Goal: Task Accomplishment & Management: Use online tool/utility

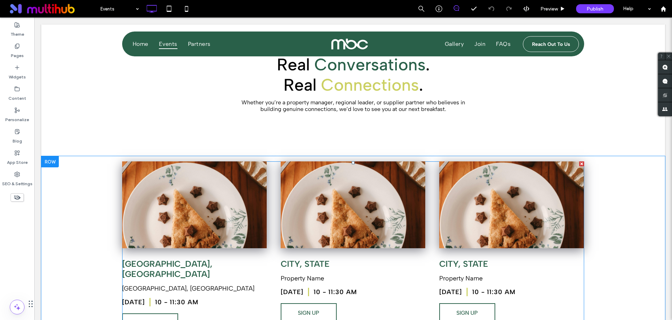
click at [239, 205] on span at bounding box center [353, 252] width 462 height 182
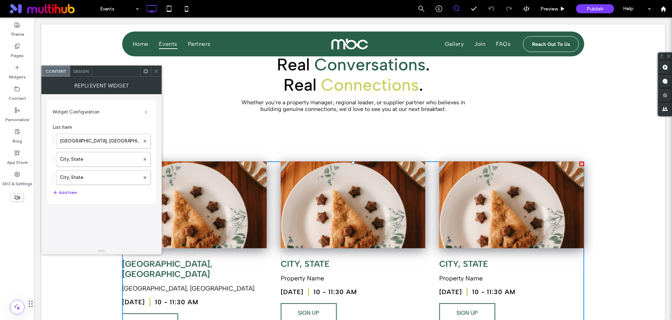
click at [147, 113] on span at bounding box center [146, 112] width 2 height 4
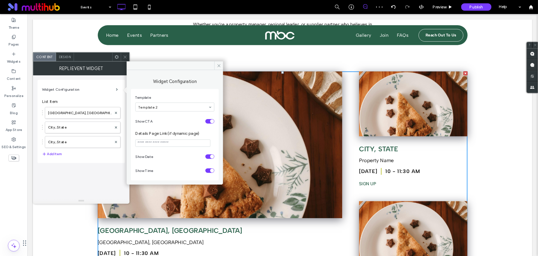
scroll to position [107, 0]
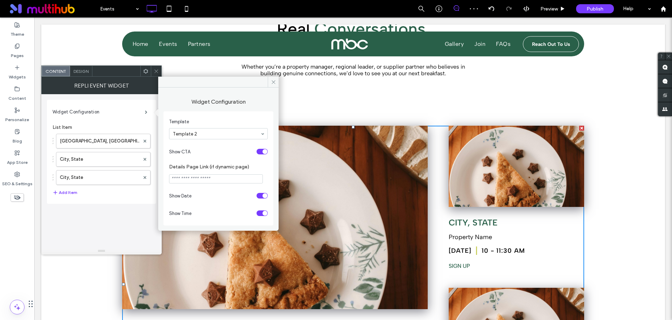
click at [202, 134] on input at bounding box center [217, 133] width 88 height 5
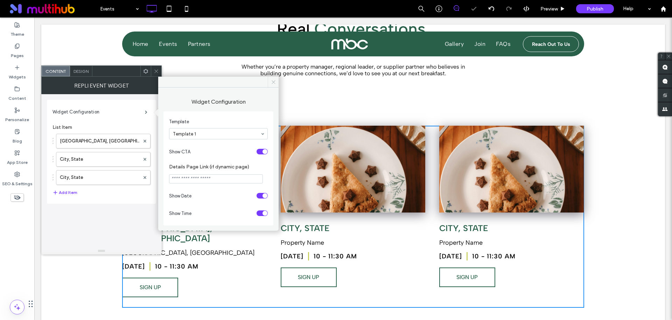
drag, startPoint x: 274, startPoint y: 79, endPoint x: 166, endPoint y: 53, distance: 111.1
click at [274, 79] on icon at bounding box center [273, 81] width 5 height 5
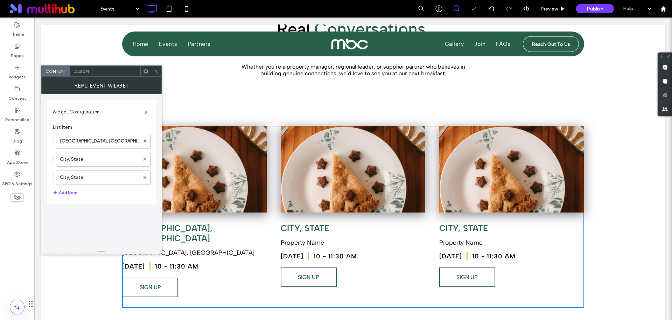
click at [155, 72] on use at bounding box center [156, 71] width 4 height 4
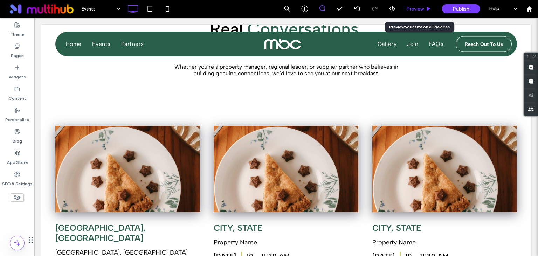
click at [420, 10] on span "Preview" at bounding box center [415, 9] width 18 height 6
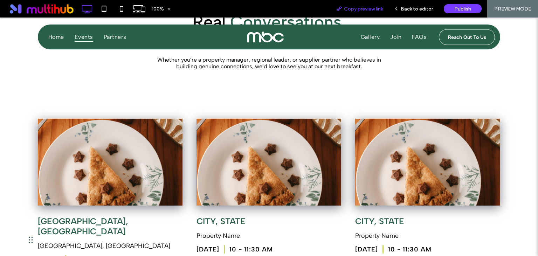
click at [379, 8] on span "Copy preview link" at bounding box center [363, 9] width 39 height 6
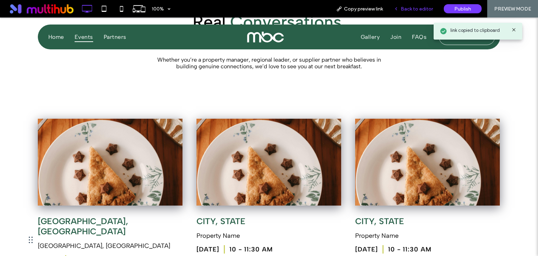
click at [410, 9] on span "Back to editor" at bounding box center [416, 9] width 32 height 6
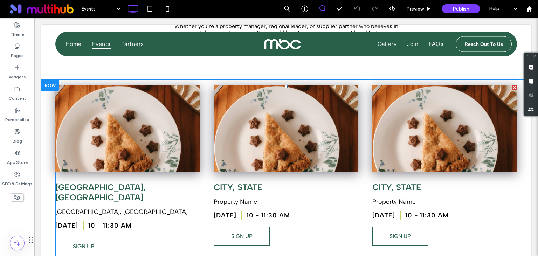
click at [267, 236] on span at bounding box center [285, 176] width 461 height 182
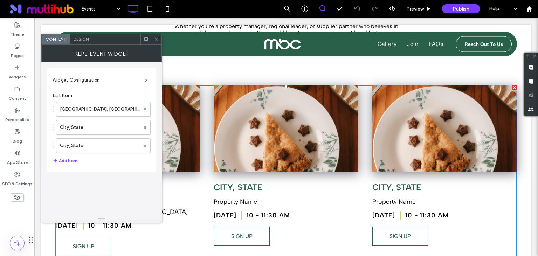
click at [88, 38] on span "Design" at bounding box center [81, 38] width 15 height 5
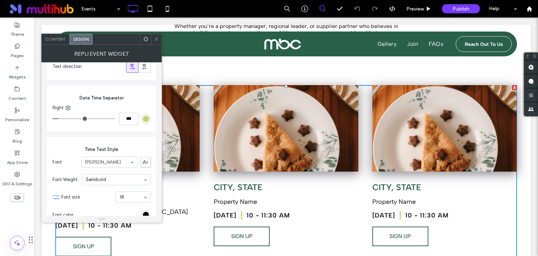
scroll to position [583, 0]
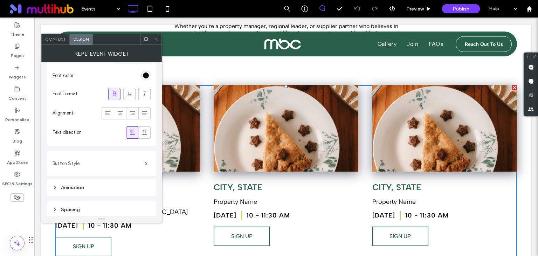
click at [104, 157] on label "Button Style" at bounding box center [99, 163] width 92 height 14
type input "*"
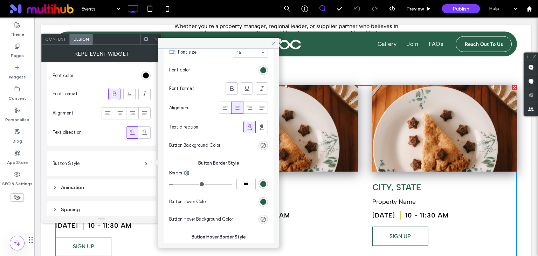
scroll to position [108, 0]
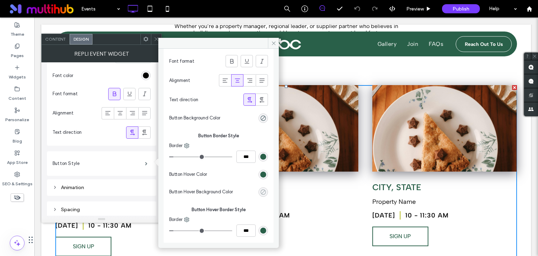
click at [264, 191] on div "rgba(0, 0, 0, 0)" at bounding box center [263, 192] width 6 height 6
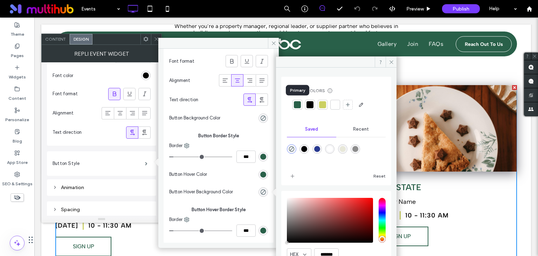
click at [296, 106] on div at bounding box center [297, 104] width 7 height 7
click at [230, 186] on section "Button Hover Background Color" at bounding box center [218, 192] width 99 height 18
click at [389, 63] on icon at bounding box center [391, 62] width 5 height 5
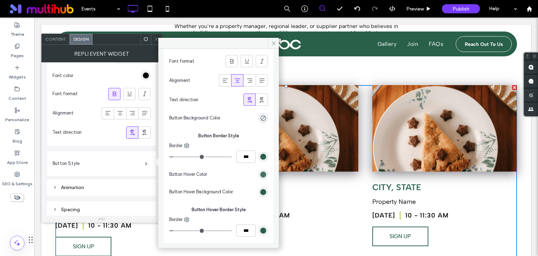
click at [263, 174] on div "rgb(41, 96, 73)" at bounding box center [263, 175] width 6 height 6
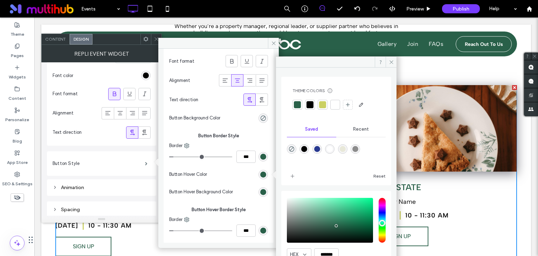
click at [328, 149] on div "rgba(255,255,255,1)" at bounding box center [330, 149] width 6 height 6
type input "*******"
click at [392, 63] on icon at bounding box center [391, 62] width 5 height 5
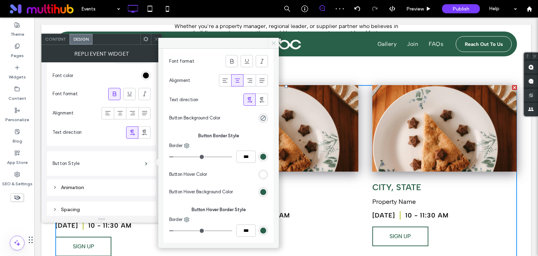
click at [276, 44] on icon at bounding box center [273, 43] width 5 height 5
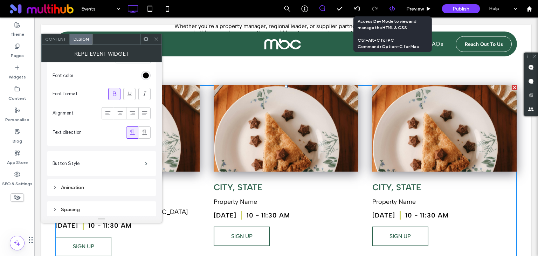
click at [393, 9] on icon at bounding box center [392, 9] width 6 height 6
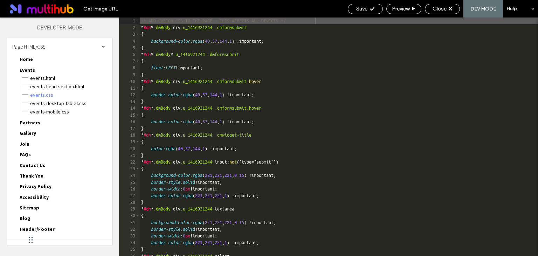
click at [26, 69] on span "Events" at bounding box center [27, 70] width 15 height 6
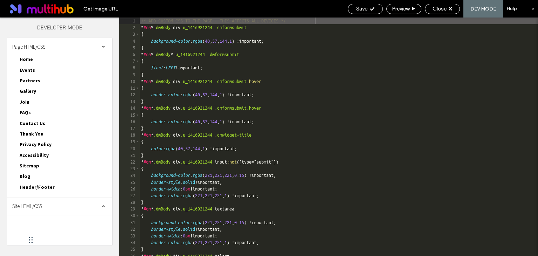
click at [34, 204] on span "Site HTML/CSS" at bounding box center [27, 206] width 30 height 7
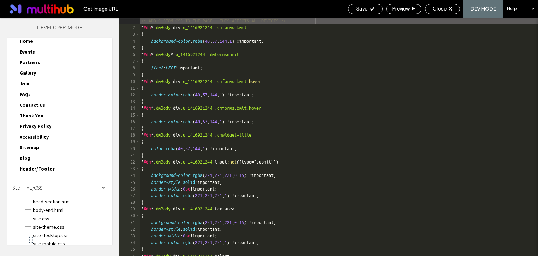
scroll to position [21, 0]
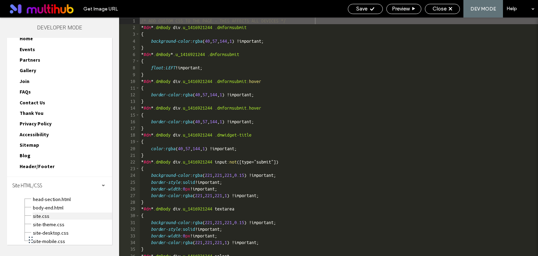
click at [35, 213] on span "site.css" at bounding box center [72, 216] width 79 height 7
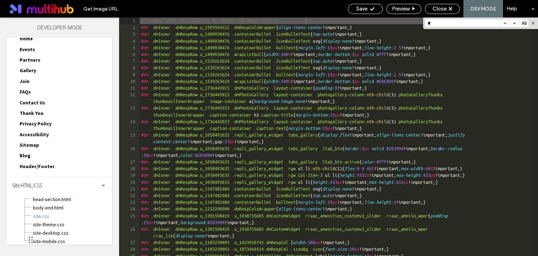
scroll to position [2206, 0]
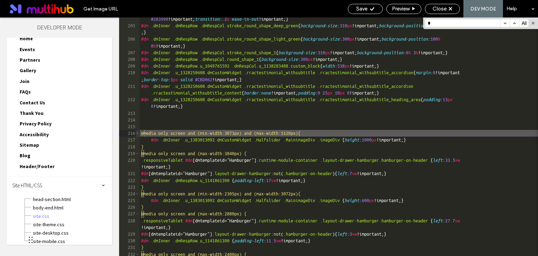
type input "*"
click at [137, 132] on span at bounding box center [137, 133] width 4 height 7
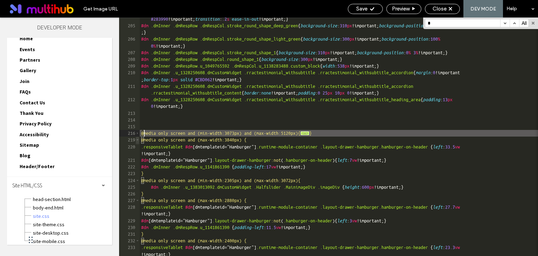
click at [138, 140] on span at bounding box center [137, 140] width 4 height 7
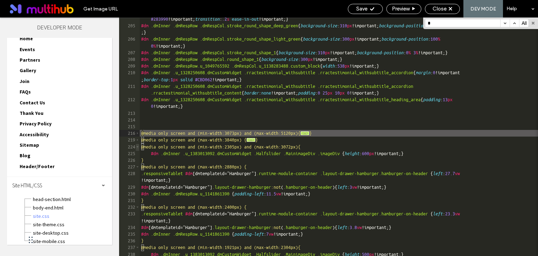
click at [138, 146] on span at bounding box center [137, 147] width 4 height 7
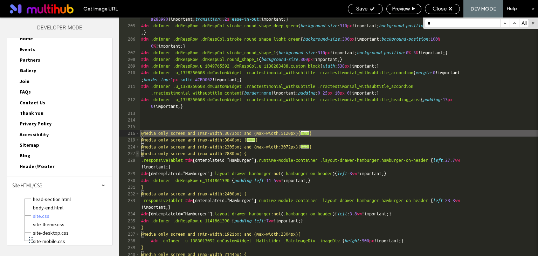
click at [137, 154] on span at bounding box center [137, 153] width 4 height 7
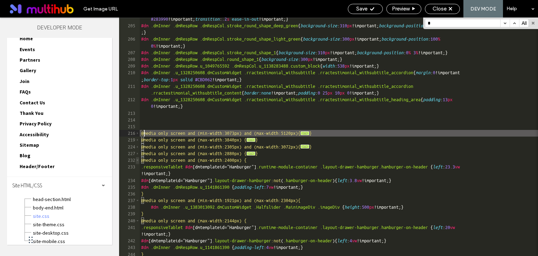
click at [137, 160] on span at bounding box center [137, 160] width 4 height 7
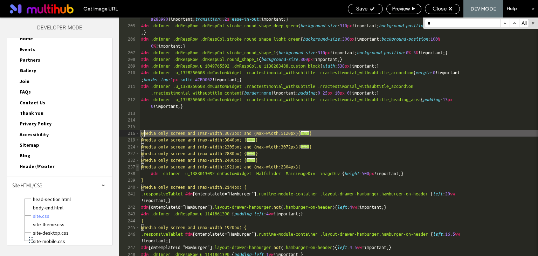
click at [138, 168] on span at bounding box center [137, 166] width 4 height 7
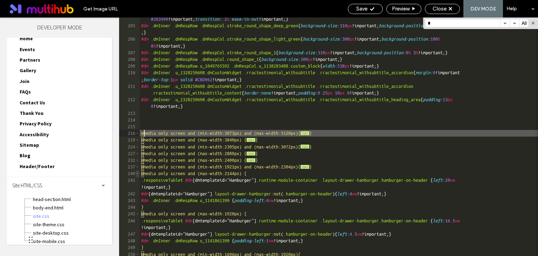
click at [139, 176] on span at bounding box center [137, 173] width 4 height 7
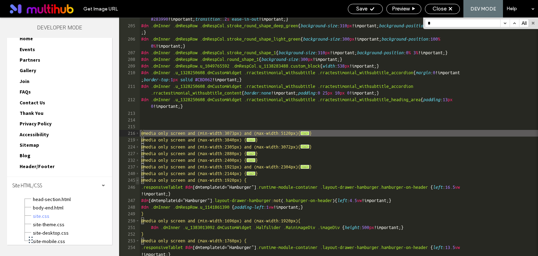
click at [137, 183] on span at bounding box center [137, 180] width 4 height 7
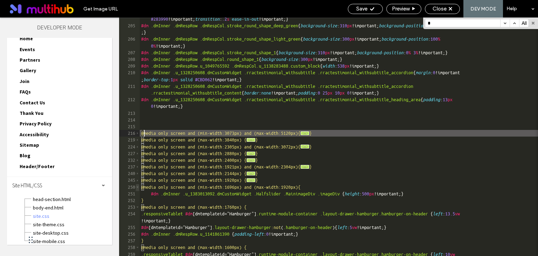
click at [136, 189] on span at bounding box center [137, 187] width 4 height 7
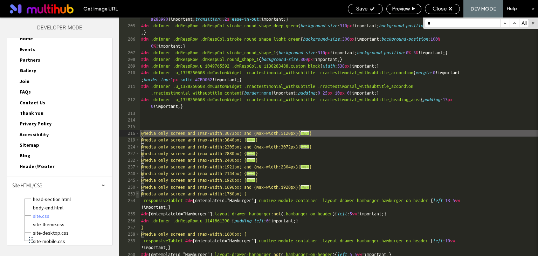
click at [137, 195] on span at bounding box center [137, 193] width 4 height 7
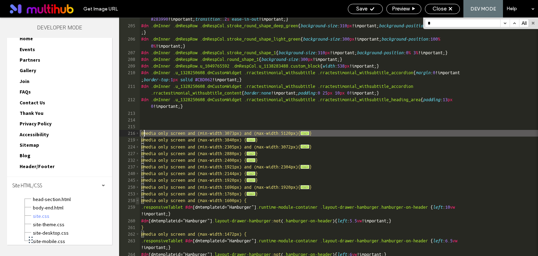
click at [137, 198] on span at bounding box center [137, 200] width 4 height 7
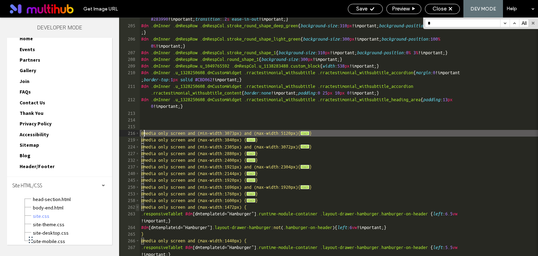
click at [138, 208] on span at bounding box center [137, 207] width 4 height 7
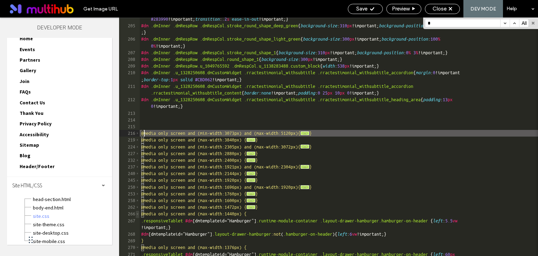
click at [139, 213] on span at bounding box center [137, 213] width 4 height 7
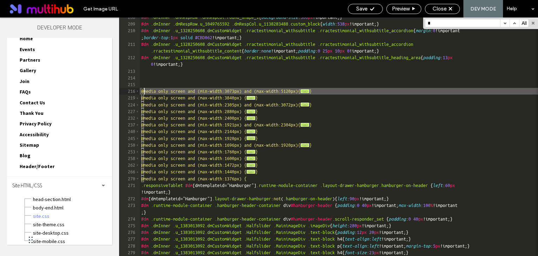
scroll to position [2248, 0]
click at [138, 179] on span at bounding box center [137, 178] width 4 height 7
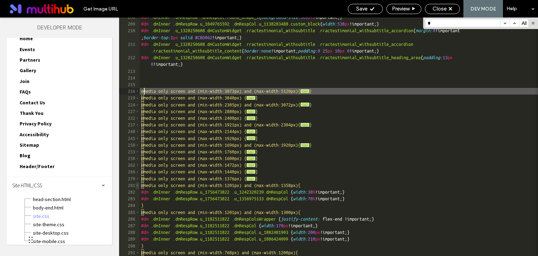
click at [138, 186] on span at bounding box center [137, 185] width 4 height 7
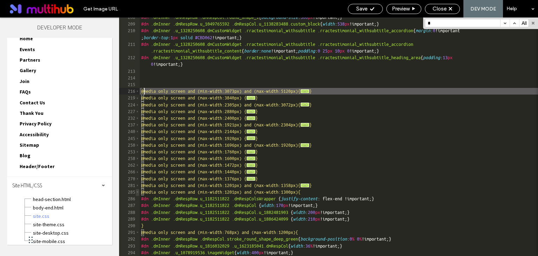
click at [137, 191] on span at bounding box center [137, 192] width 4 height 7
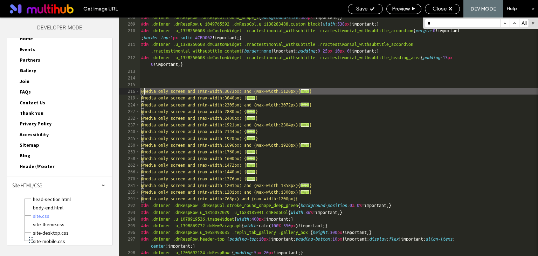
click at [135, 202] on div "291" at bounding box center [129, 198] width 21 height 7
click at [136, 198] on span at bounding box center [137, 198] width 4 height 7
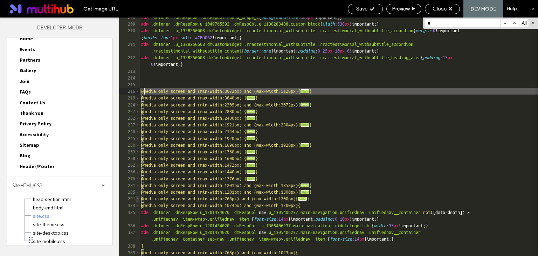
click at [138, 200] on span at bounding box center [137, 198] width 4 height 7
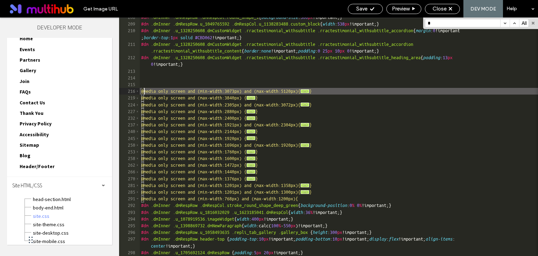
click at [342, 200] on div "#dm .dmInner .dmRespRow .dmRespCol.round_shape_1 { background-size : 300 px !im…" at bounding box center [339, 143] width 398 height 259
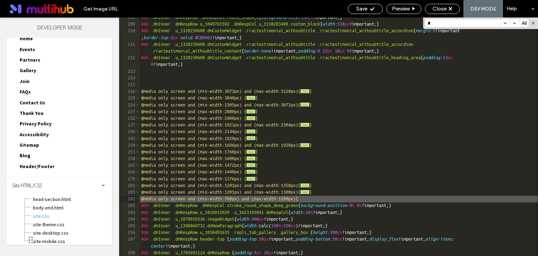
scroll to position [0, 1]
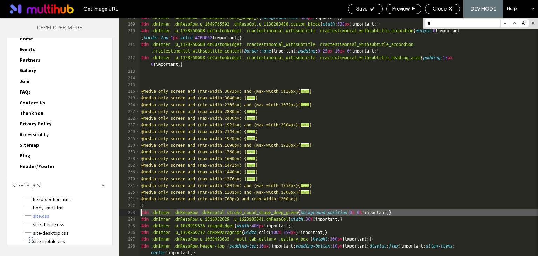
drag, startPoint x: 177, startPoint y: 212, endPoint x: 137, endPoint y: 212, distance: 40.6
click at [140, 212] on div "#dm .dmInner .dmRespRow .dmRespCol.round_shape_1 { background-size : 300 px !im…" at bounding box center [339, 137] width 398 height 238
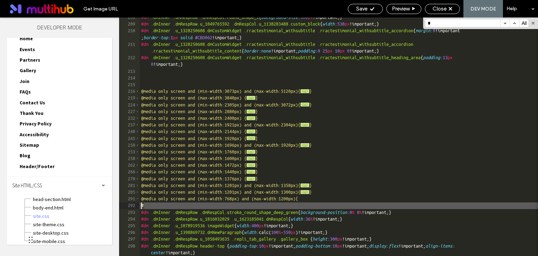
drag, startPoint x: 145, startPoint y: 205, endPoint x: 132, endPoint y: 206, distance: 12.6
click at [140, 206] on div "#dm .dmInner .dmRespRow .dmRespCol.round_shape_1 { background-size : 300 px !im…" at bounding box center [339, 137] width 398 height 238
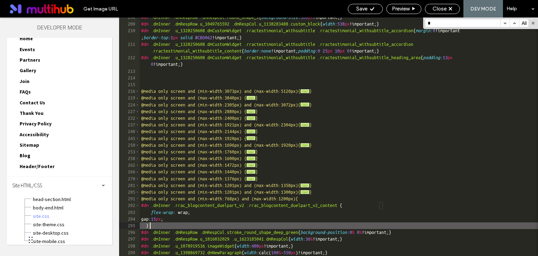
scroll to position [0, 0]
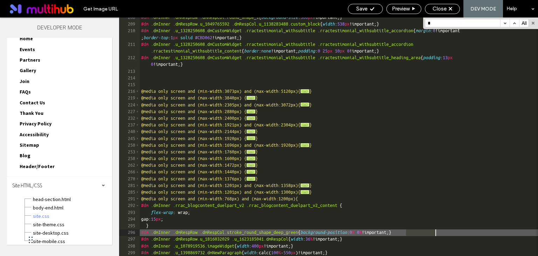
drag, startPoint x: 405, startPoint y: 233, endPoint x: 435, endPoint y: 234, distance: 29.4
click at [435, 234] on div "#dm .dmInner .dmRespRow .dmRespCol.round_shape_1 { background-size : 300 px !im…" at bounding box center [339, 140] width 398 height 252
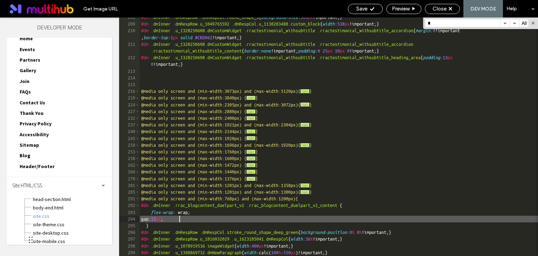
click at [180, 219] on div "#dm .dmInner .dmRespRow .dmRespCol.round_shape_1 { background-size : 300 px !im…" at bounding box center [339, 140] width 398 height 252
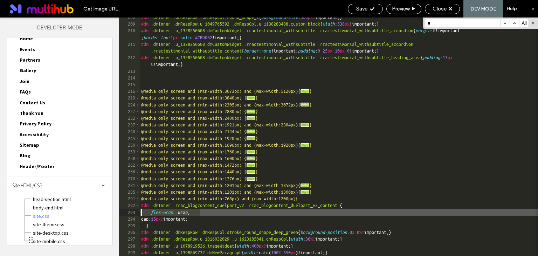
drag, startPoint x: 201, startPoint y: 213, endPoint x: 116, endPoint y: 212, distance: 85.4
click at [140, 212] on div "#dm .dmInner .dmRespRow .dmRespCol.round_shape_1 { background-size : 300 px !im…" at bounding box center [339, 137] width 398 height 238
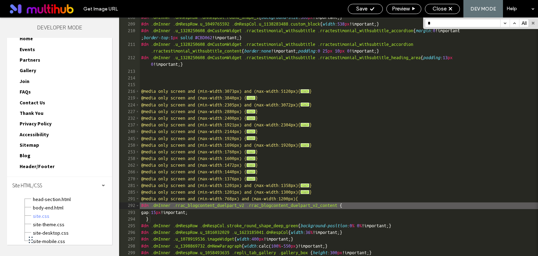
click at [219, 213] on div "#dm .dmInner .dmRespRow .dmRespCol.round_shape_1 { background-size : 300 px !im…" at bounding box center [339, 143] width 398 height 259
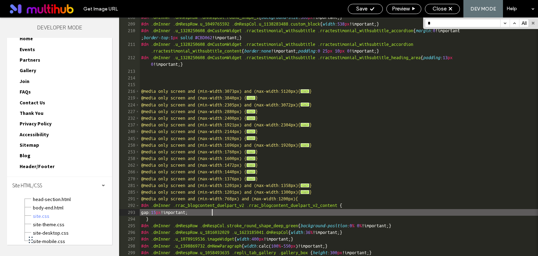
scroll to position [0, 1]
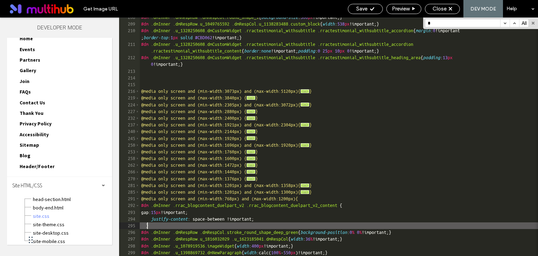
click at [148, 225] on div "#dm .dmInner .dmRespRow .dmRespCol.round_shape_1 { background-size : 300 px !im…" at bounding box center [339, 140] width 398 height 252
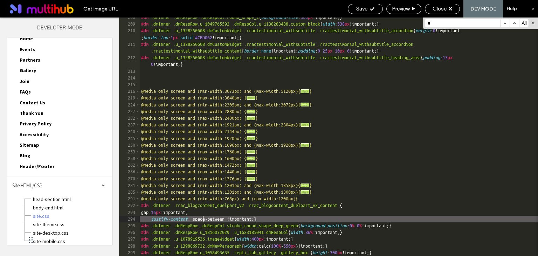
click at [203, 220] on div "#dm .dmInner .dmRespRow .dmRespCol.round_shape_1 { background-size : 300 px !im…" at bounding box center [339, 143] width 398 height 259
click at [242, 219] on div "#dm .dmInner .dmRespRow .dmRespCol.round_shape_1 { background-size : 300 px !im…" at bounding box center [339, 143] width 398 height 259
click at [154, 220] on div "#dm .dmInner .dmRespRow .dmRespCol.round_shape_1 { background-size : 300 px !im…" at bounding box center [339, 143] width 398 height 259
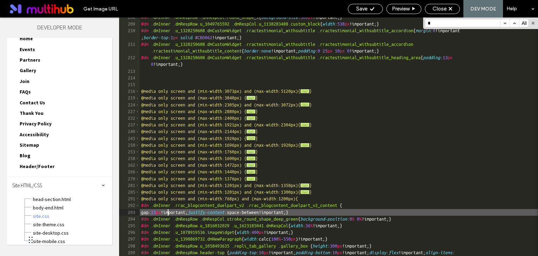
click at [168, 213] on div "#dm .dmInner .dmRespRow .dmRespCol.round_shape_1 { background-size : 300 px !im…" at bounding box center [339, 143] width 398 height 259
click at [153, 212] on div "#dm .dmInner .dmRespRow .dmRespCol.round_shape_1 { background-size : 300 px !im…" at bounding box center [339, 143] width 398 height 259
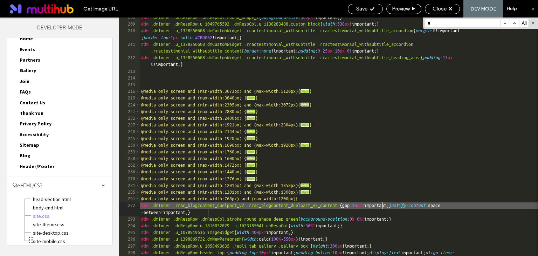
click at [379, 204] on div "#dm .dmInner .dmRespRow .dmRespCol.round_shape_1 { background-size : 300 px !im…" at bounding box center [339, 143] width 398 height 259
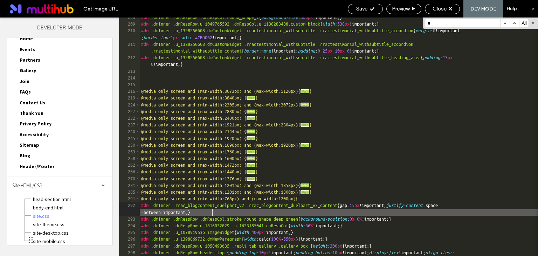
click at [214, 214] on div "#dm .dmInner .dmRespRow .dmRespCol.round_shape_1 { background-size : 300 px !im…" at bounding box center [339, 143] width 398 height 259
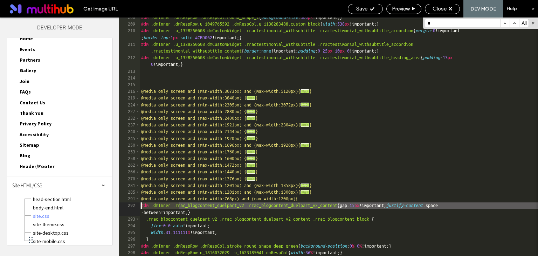
drag, startPoint x: 180, startPoint y: 206, endPoint x: 140, endPoint y: 206, distance: 39.6
click at [140, 206] on div "#dm .dmInner .dmRespRow .dmRespCol.round_shape_1 { background-size : 300 px !im…" at bounding box center [339, 140] width 398 height 252
click at [148, 221] on div "#dm .dmInner .dmRespRow .dmRespCol.round_shape_1 { background-size : 300 px !im…" at bounding box center [339, 140] width 398 height 252
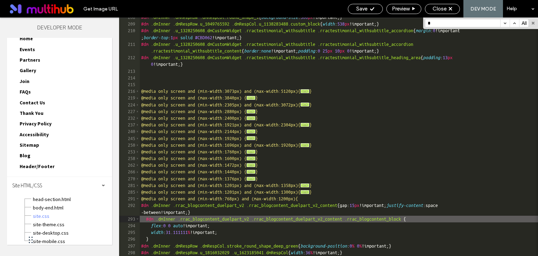
click at [147, 221] on div "#dm .dmInner .dmRespRow .dmRespCol.round_shape_1 { background-size : 300 px !im…" at bounding box center [339, 140] width 398 height 252
click at [171, 225] on div "#dm .dmInner .dmRespRow .dmRespCol.round_shape_1 { background-size : 300 px !im…" at bounding box center [339, 140] width 398 height 252
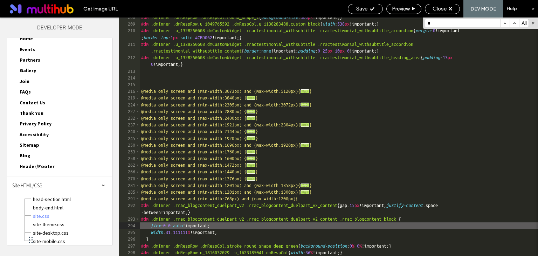
click at [194, 226] on div "#dm .dmInner .dmRespRow .dmRespCol.round_shape_1 { background-size : 300 px !im…" at bounding box center [339, 140] width 398 height 252
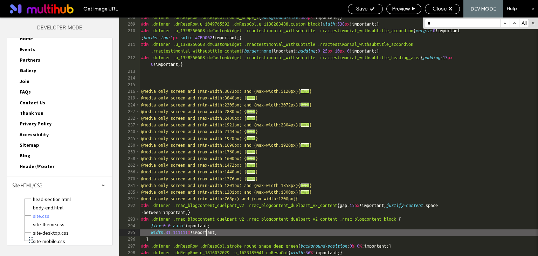
click at [207, 233] on div "#dm .dmInner .dmRespRow .dmRespCol.round_shape_1 { background-size : 300 px !im…" at bounding box center [339, 140] width 398 height 252
click at [173, 233] on div "#dm .dmInner .dmRespRow .dmRespCol.round_shape_1 { background-size : 300 px !im…" at bounding box center [339, 140] width 398 height 252
click at [147, 240] on div "#dm .dmInner .dmRespRow .dmRespCol.round_shape_1 { background-size : 300 px !im…" at bounding box center [339, 140] width 398 height 252
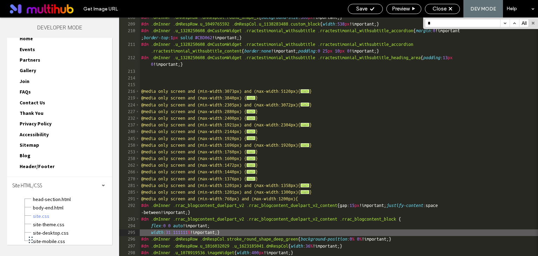
click at [153, 232] on div "#dm .dmInner .dmRespRow .dmRespCol.round_shape_1 { background-size : 300 px !im…" at bounding box center [339, 140] width 398 height 252
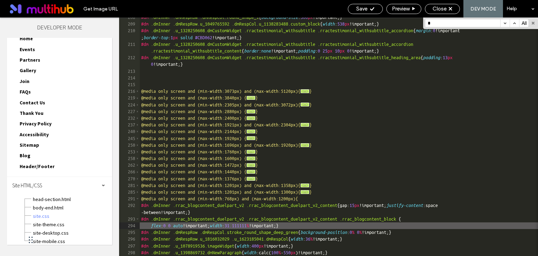
click at [154, 225] on div "#dm .dmInner .dmRespRow .dmRespCol.round_shape_1 { background-size : 300 px !im…" at bounding box center [339, 140] width 398 height 252
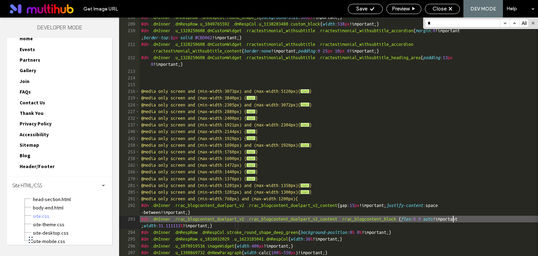
click at [451, 220] on div "#dm .dmInner .dmRespRow .dmRespCol.round_shape_1 { background-size : 300 px !im…" at bounding box center [339, 140] width 398 height 252
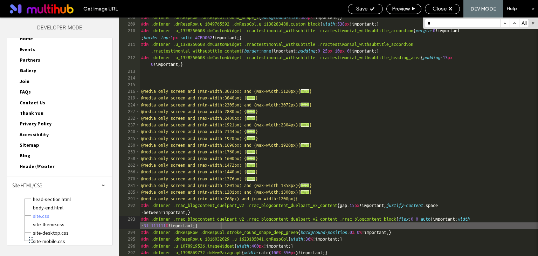
click at [229, 226] on div "#dm .dmInner .dmRespRow .dmRespCol.round_shape_1 { background-size : 300 px !im…" at bounding box center [339, 140] width 398 height 252
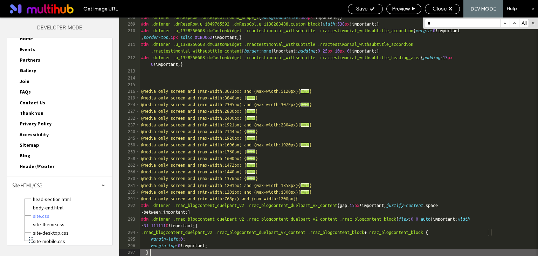
scroll to position [2249, 0]
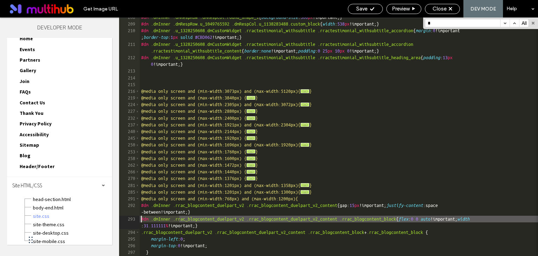
drag, startPoint x: 180, startPoint y: 220, endPoint x: 141, endPoint y: 219, distance: 39.6
click at [141, 219] on div "#dm .dmInner .dmRespRow .dmRespCol.round_shape_1 { background-size : 300 px !im…" at bounding box center [339, 140] width 398 height 252
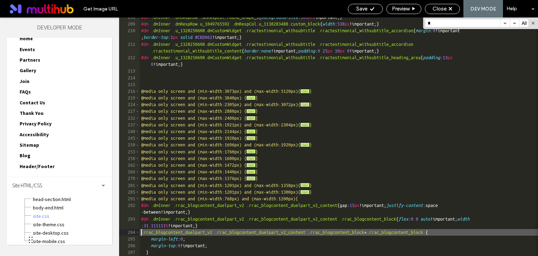
click at [142, 232] on div "#dm .dmInner .dmRespRow .dmRespCol.round_shape_1 { background-size : 300 px !im…" at bounding box center [339, 140] width 398 height 252
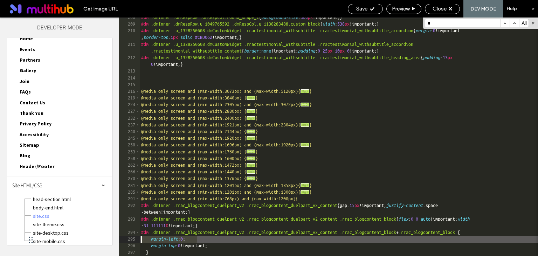
drag, startPoint x: 199, startPoint y: 239, endPoint x: 135, endPoint y: 239, distance: 63.7
click at [140, 239] on div "#dm .dmInner .dmRespRow .dmRespCol.round_shape_1 { background-size : 300 px !im…" at bounding box center [339, 137] width 398 height 238
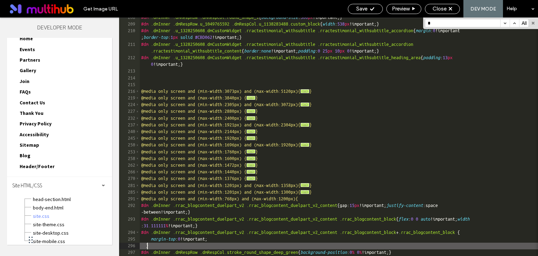
click at [147, 246] on div "#dm .dmInner .dmRespRow .dmRespCol.round_shape_1 { background-size : 300 px !im…" at bounding box center [339, 140] width 398 height 252
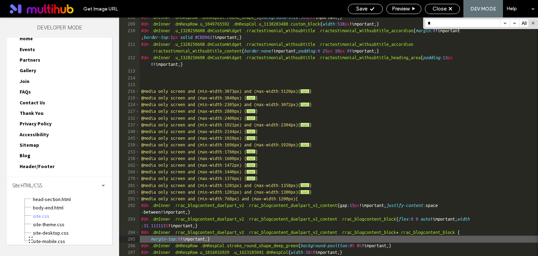
click at [188, 238] on div "#dm .dmInner .dmRespRow .dmRespCol.round_shape_1 { background-size : 300 px !im…" at bounding box center [339, 140] width 398 height 252
click at [192, 240] on div "#dm .dmInner .dmRespRow .dmRespCol.round_shape_1 { background-size : 300 px !im…" at bounding box center [339, 140] width 398 height 252
click at [153, 240] on div "#dm .dmInner .dmRespRow .dmRespCol.round_shape_1 { background-size : 300 px !im…" at bounding box center [339, 140] width 398 height 252
click at [232, 239] on div "#dm .dmInner .dmRespRow .dmRespCol.round_shape_1 { background-size : 300 px !im…" at bounding box center [339, 140] width 398 height 252
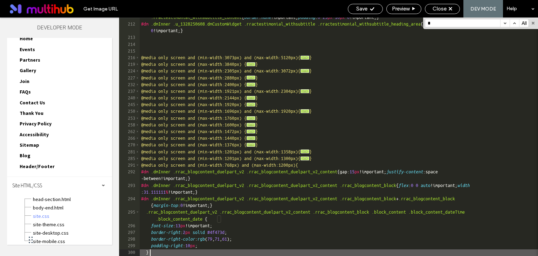
scroll to position [2282, 0]
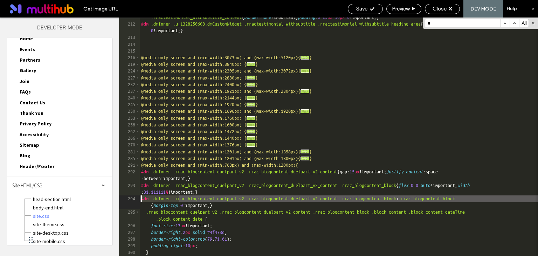
drag, startPoint x: 179, startPoint y: 200, endPoint x: 125, endPoint y: 199, distance: 53.2
click at [140, 199] on div "#dm .dmInner .u_1328250608.dmCustomWidget .rractestimonial_withsubtitle .rracte…" at bounding box center [339, 137] width 398 height 238
click at [147, 214] on div "#dm .dmInner .u_1328250608.dmCustomWidget .rractestimonial_withsubtitle .rracte…" at bounding box center [339, 136] width 398 height 259
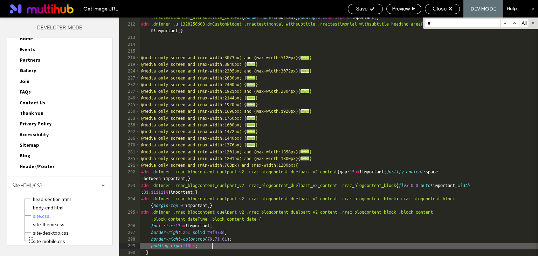
click at [214, 246] on div "#dm .dmInner .u_1328250608.dmCustomWidget .rractestimonial_withsubtitle .rracte…" at bounding box center [339, 136] width 398 height 259
click at [148, 251] on div "#dm .dmInner .u_1328250608.dmCustomWidget .rractestimonial_withsubtitle .rracte…" at bounding box center [339, 136] width 398 height 259
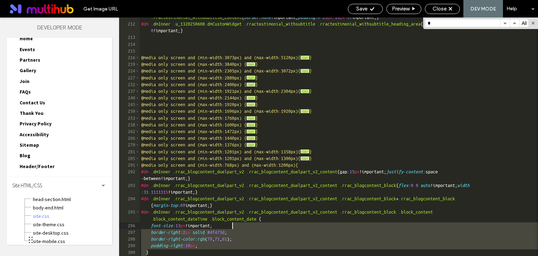
click at [235, 226] on div "#dm .dmInner .u_1328250608.dmCustomWidget .rractestimonial_withsubtitle .rracte…" at bounding box center [339, 136] width 398 height 259
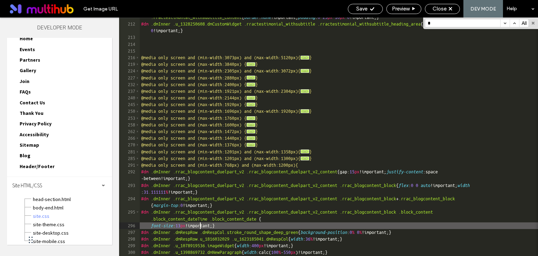
click at [200, 225] on div "#dm .dmInner .u_1328250608.dmCustomWidget .rractestimonial_withsubtitle .rracte…" at bounding box center [339, 136] width 398 height 259
click at [185, 227] on div "#dm .dmInner .u_1328250608.dmCustomWidget .rractestimonial_withsubtitle .rracte…" at bounding box center [339, 136] width 398 height 259
click at [154, 225] on div "#dm .dmInner .u_1328250608.dmCustomWidget .rractestimonial_withsubtitle .rracte…" at bounding box center [339, 136] width 398 height 259
click at [154, 226] on div "#dm .dmInner .u_1328250608.dmCustomWidget .rractestimonial_withsubtitle .rracte…" at bounding box center [339, 137] width 398 height 238
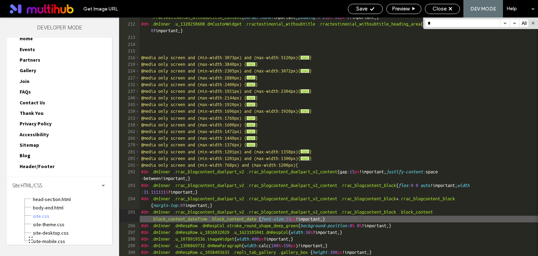
click at [283, 219] on div "#dm .dmInner .u_1328250608.dmCustomWidget .rractestimonial_withsubtitle .rracte…" at bounding box center [339, 139] width 398 height 265
click at [364, 218] on div "#dm .dmInner .u_1328250608.dmCustomWidget .rractestimonial_withsubtitle .rracte…" at bounding box center [339, 139] width 398 height 265
type textarea "**"
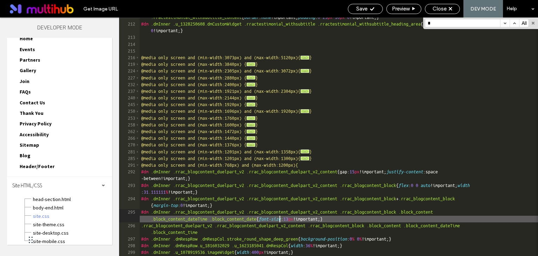
click at [280, 218] on div "#dm .dmInner .u_1328250608.dmCustomWidget .rractestimonial_withsubtitle .rracte…" at bounding box center [339, 136] width 398 height 259
click at [358, 218] on div "#dm .dmInner .u_1328250608.dmCustomWidget .rractestimonial_withsubtitle .rracte…" at bounding box center [339, 136] width 398 height 259
click at [232, 232] on div "#dm .dmInner .u_1328250608.dmCustomWidget .rractestimonial_withsubtitle .rracte…" at bounding box center [339, 136] width 398 height 259
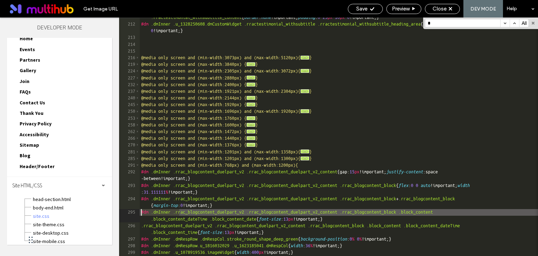
drag, startPoint x: 180, startPoint y: 213, endPoint x: 141, endPoint y: 213, distance: 38.9
click at [141, 213] on div "#dm .dmInner .u_1328250608.dmCustomWidget .rractestimonial_withsubtitle .rracte…" at bounding box center [339, 136] width 398 height 259
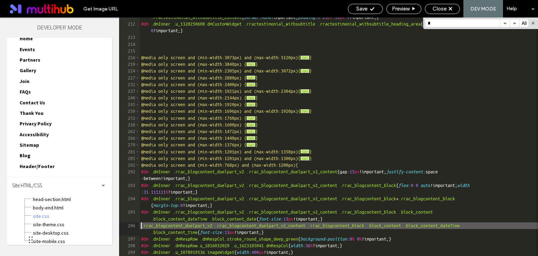
click at [142, 227] on div "#dm .dmInner .u_1328250608.dmCustomWidget .rractestimonial_withsubtitle .rracte…" at bounding box center [339, 136] width 398 height 259
